Goal: Complete application form

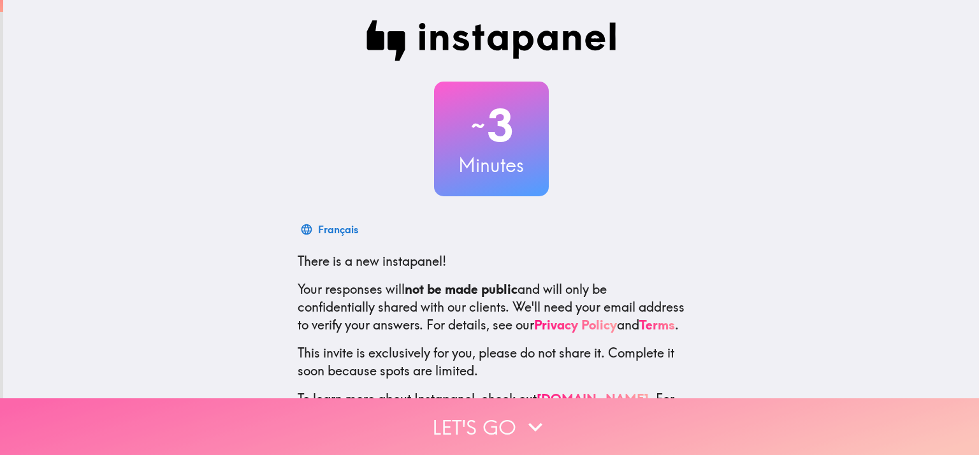
click at [528, 423] on icon "button" at bounding box center [535, 427] width 14 height 9
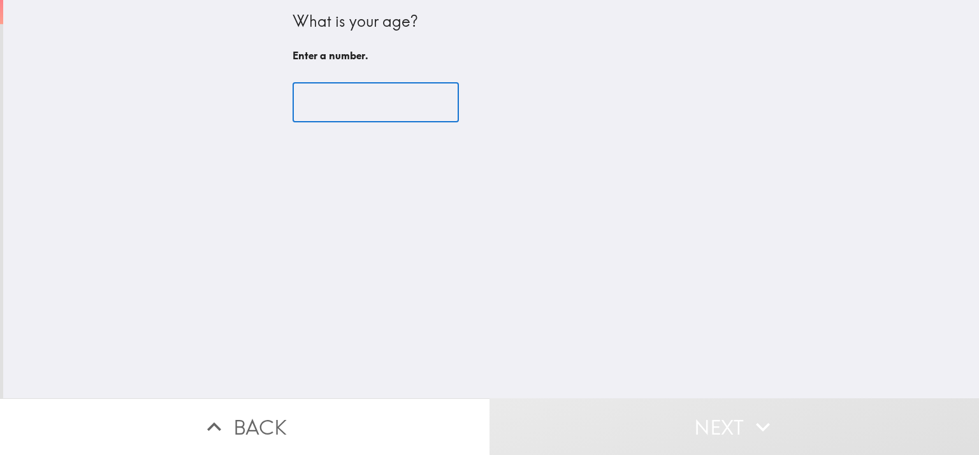
click at [432, 103] on input "number" at bounding box center [376, 103] width 166 height 40
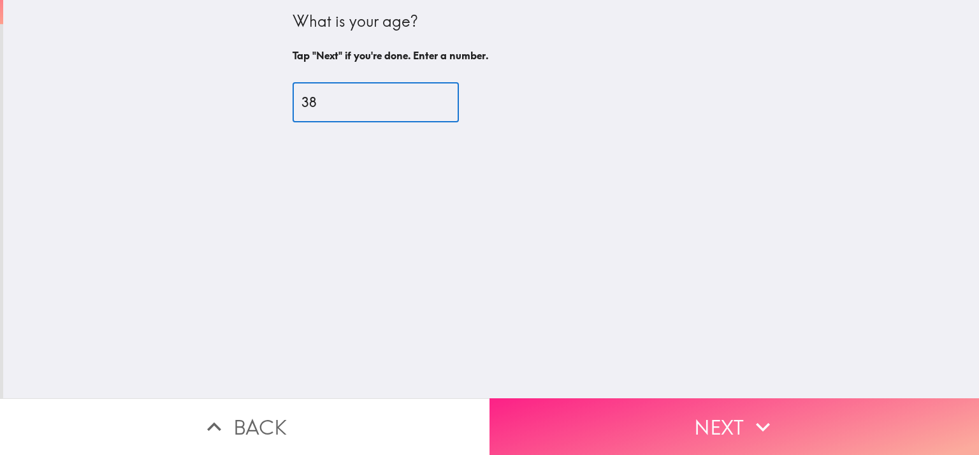
type input "38"
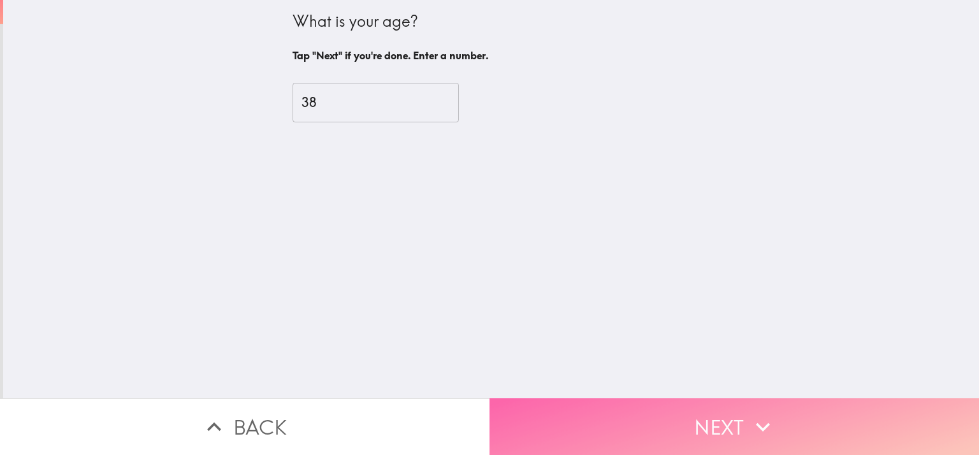
click at [619, 414] on button "Next" at bounding box center [735, 426] width 490 height 57
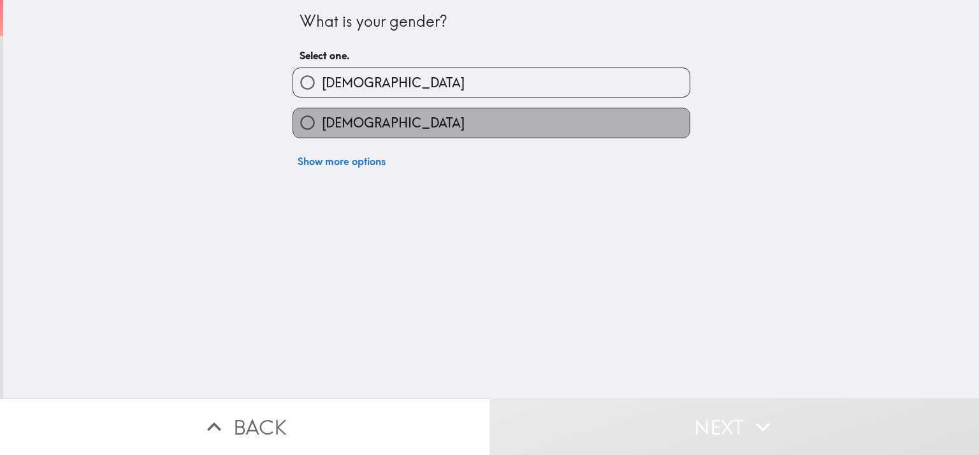
click at [326, 125] on span "[DEMOGRAPHIC_DATA]" at bounding box center [393, 123] width 143 height 18
click at [322, 125] on input "[DEMOGRAPHIC_DATA]" at bounding box center [307, 122] width 29 height 29
radio input "true"
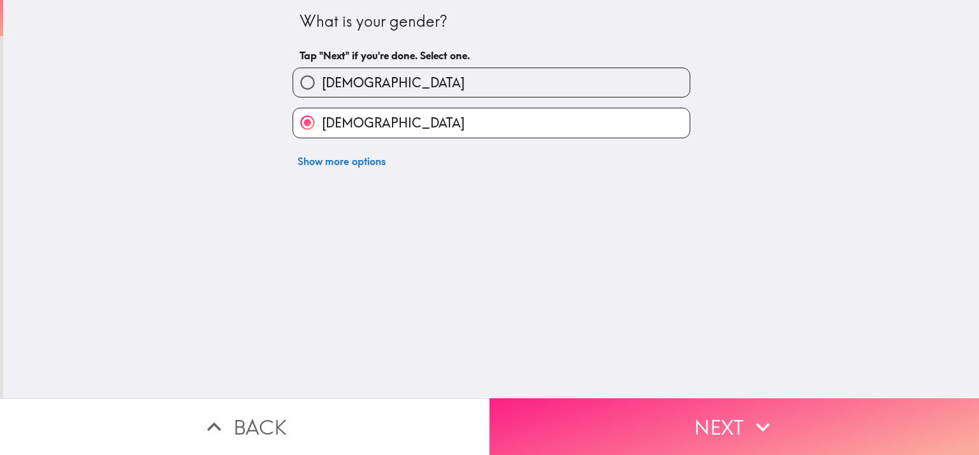
click at [571, 414] on button "Next" at bounding box center [735, 426] width 490 height 57
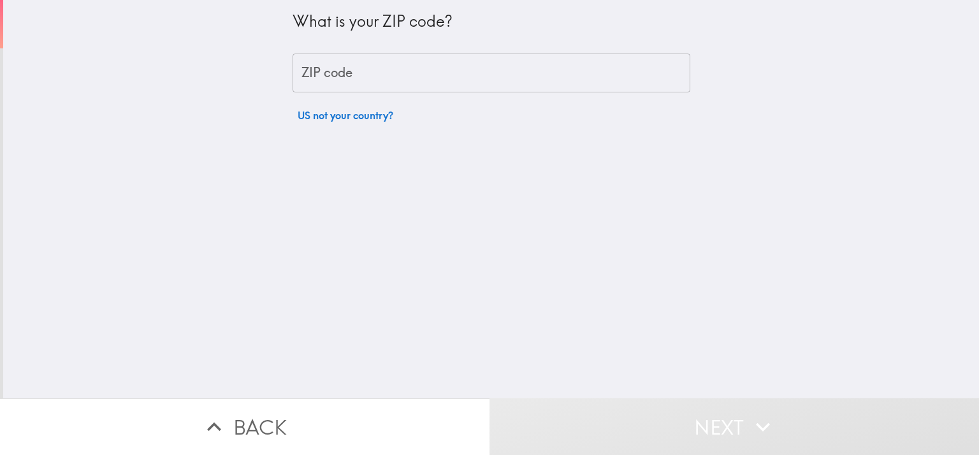
click at [327, 80] on input "ZIP code" at bounding box center [492, 74] width 398 height 40
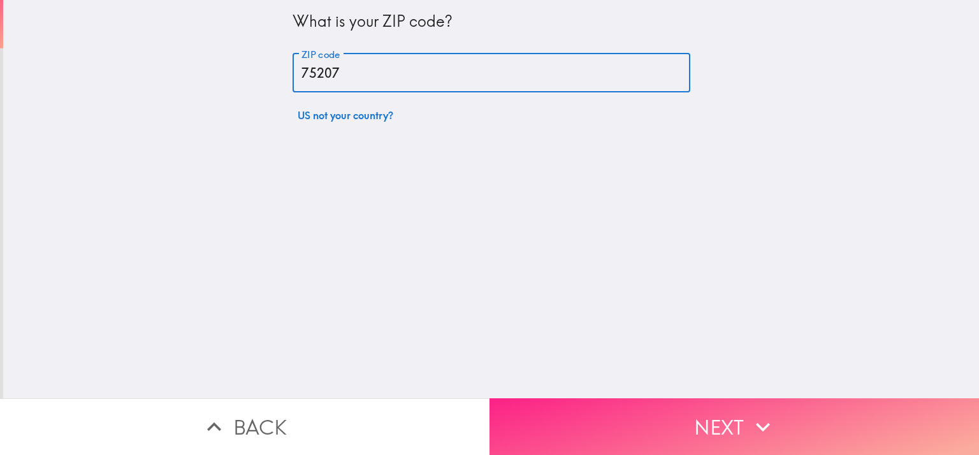
type input "75207"
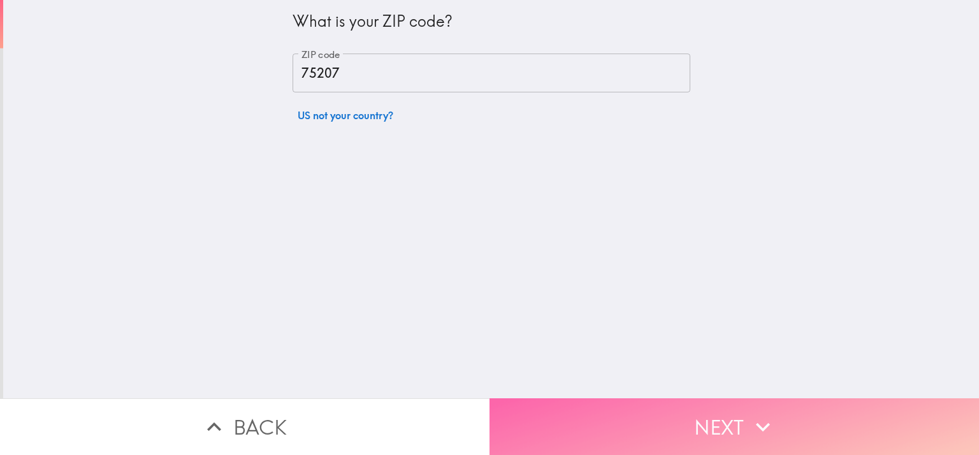
click at [676, 418] on button "Next" at bounding box center [735, 426] width 490 height 57
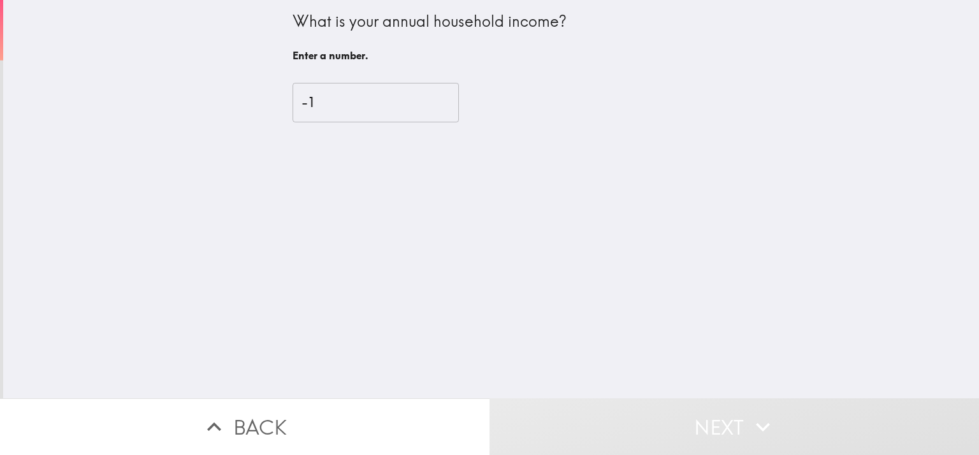
click at [445, 106] on input "-1" at bounding box center [376, 103] width 166 height 40
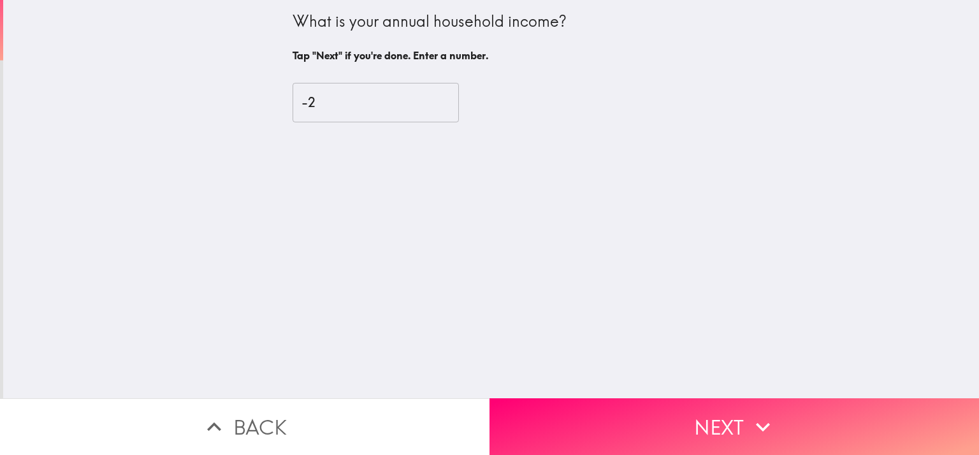
click at [445, 106] on input "-2" at bounding box center [376, 103] width 166 height 40
click at [445, 99] on input "-1" at bounding box center [376, 103] width 166 height 40
click at [445, 99] on input "0" at bounding box center [376, 103] width 166 height 40
click at [445, 99] on input "1" at bounding box center [376, 103] width 166 height 40
click at [445, 99] on input "2" at bounding box center [376, 103] width 166 height 40
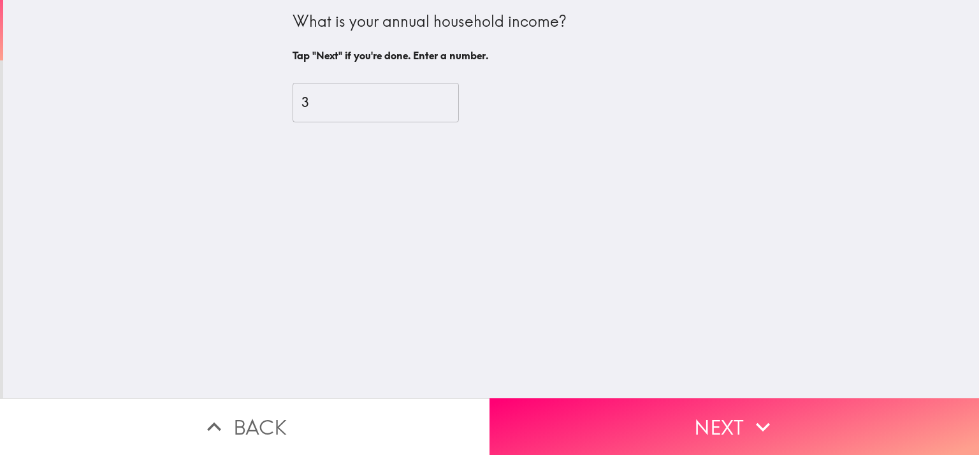
click at [445, 99] on input "3" at bounding box center [376, 103] width 166 height 40
click at [445, 99] on input "4" at bounding box center [376, 103] width 166 height 40
click at [445, 99] on input "5" at bounding box center [376, 103] width 166 height 40
type input "6"
click at [445, 99] on input "6" at bounding box center [376, 103] width 166 height 40
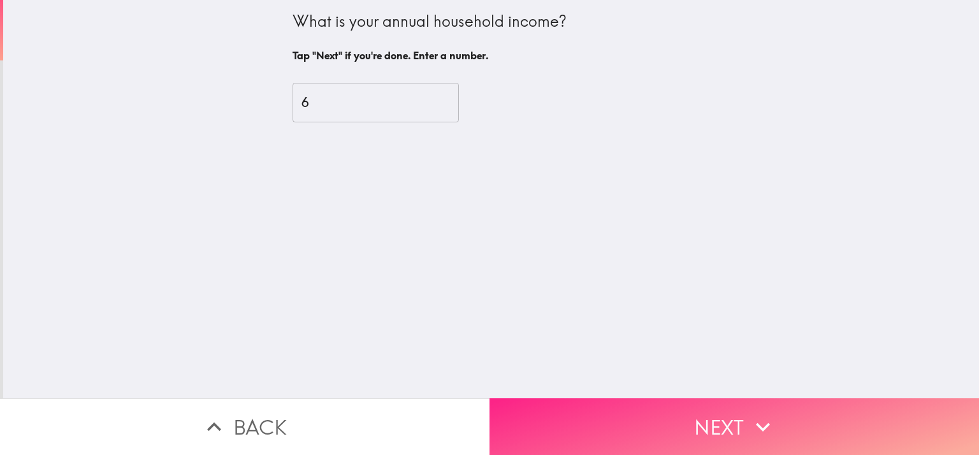
click at [663, 408] on button "Next" at bounding box center [735, 426] width 490 height 57
